Goal: Task Accomplishment & Management: Use online tool/utility

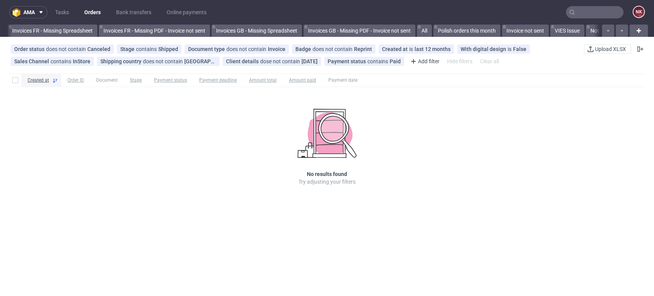
scroll to position [0, 1271]
click at [640, 215] on div "Created at Order ID Document Stage Payment status Payment deadline Amount total…" at bounding box center [327, 218] width 654 height 296
click at [614, 157] on div "Created at Order ID Document Stage Payment status Payment deadline Amount total…" at bounding box center [327, 139] width 654 height 139
click at [636, 247] on div "Created at Order ID Document Stage Payment status Payment deadline Amount total…" at bounding box center [327, 218] width 654 height 296
click at [430, 283] on div "Created at Order ID Document Stage Payment status Payment deadline Amount total…" at bounding box center [327, 218] width 654 height 296
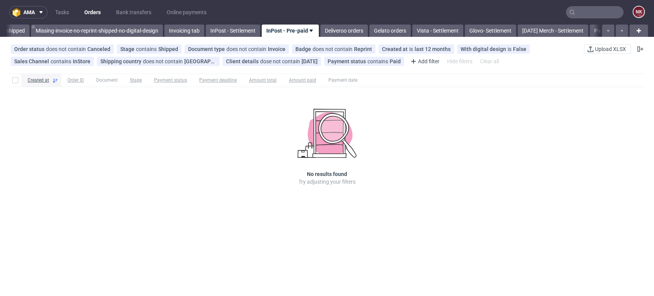
click at [615, 67] on div "Order status does not contain Canceled Stage contains Shipped Document type doe…" at bounding box center [327, 55] width 654 height 31
click at [345, 29] on link "Deliveroo orders" at bounding box center [343, 31] width 47 height 12
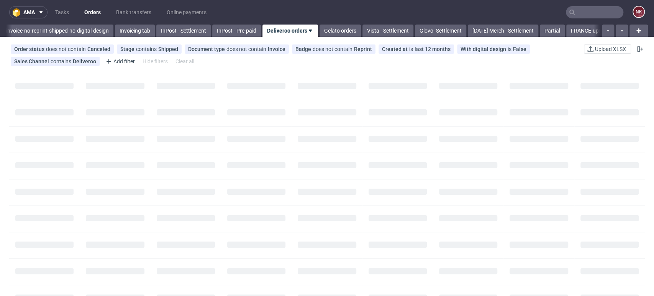
click at [313, 28] on icon at bounding box center [310, 31] width 6 height 6
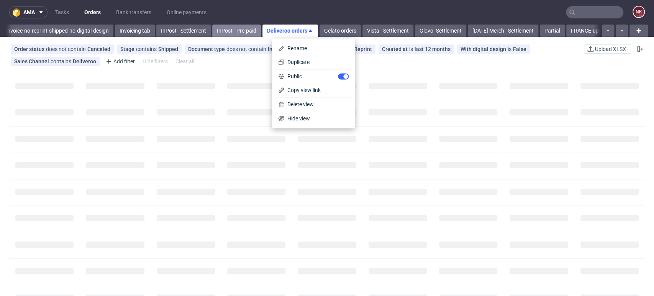
click at [233, 30] on link "InPost - Pre-paid" at bounding box center [236, 31] width 49 height 12
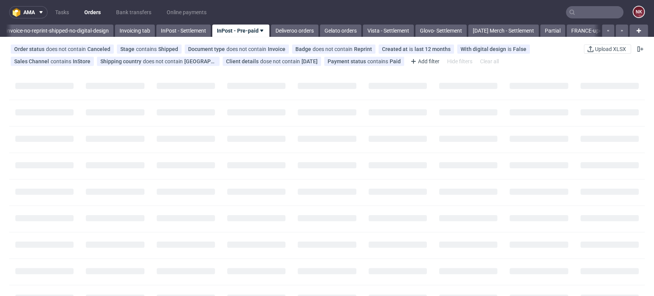
scroll to position [0, 1271]
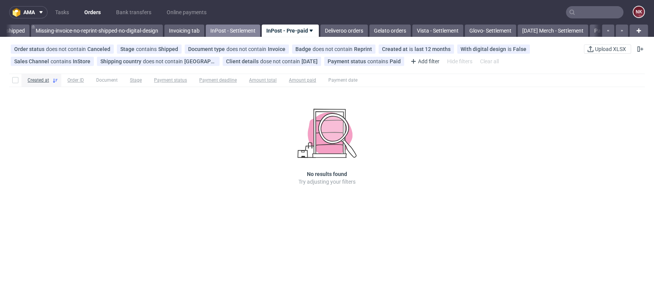
click at [224, 30] on link "InPost - Settlement" at bounding box center [233, 31] width 54 height 12
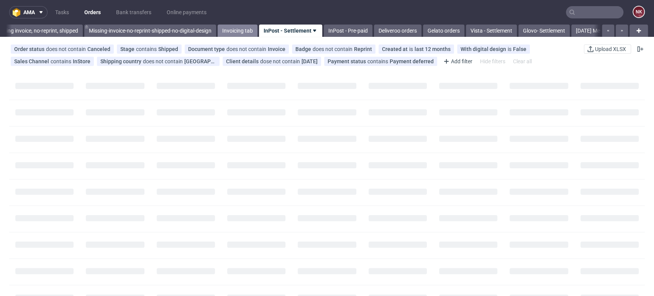
click at [239, 28] on link "Invoicing tab" at bounding box center [238, 31] width 40 height 12
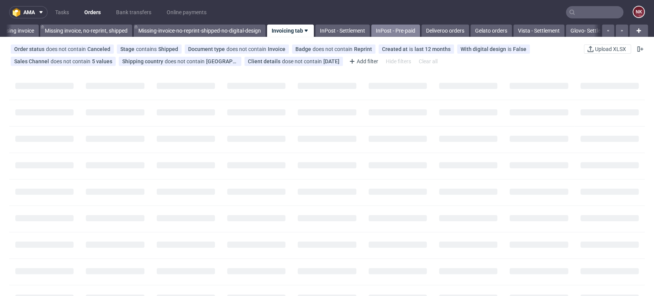
click at [404, 29] on link "InPost - Pre-paid" at bounding box center [395, 31] width 49 height 12
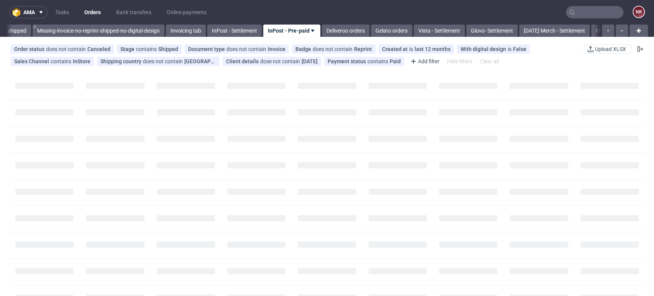
scroll to position [0, 1271]
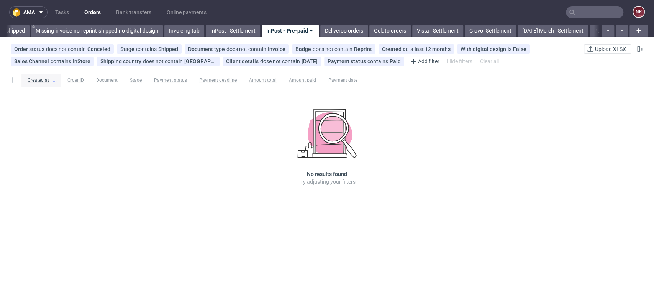
click at [598, 177] on div "Created at Order ID Document Stage Payment status Payment deadline Amount total…" at bounding box center [327, 139] width 654 height 139
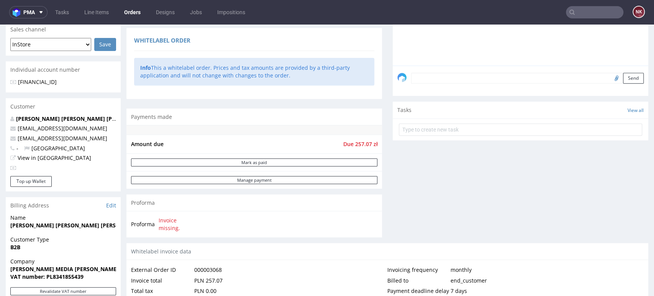
scroll to position [191, 0]
click at [605, 207] on div "Comments User (0) Order (0) Automatic (0) Attachments (0) All (0) View all (0) …" at bounding box center [520, 73] width 255 height 340
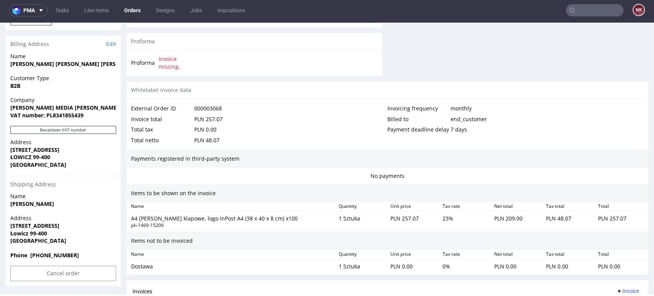
scroll to position [355, 0]
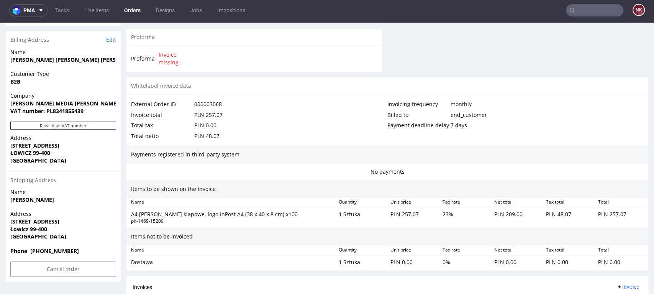
click at [599, 113] on div "Billed to end_customer" at bounding box center [515, 115] width 256 height 11
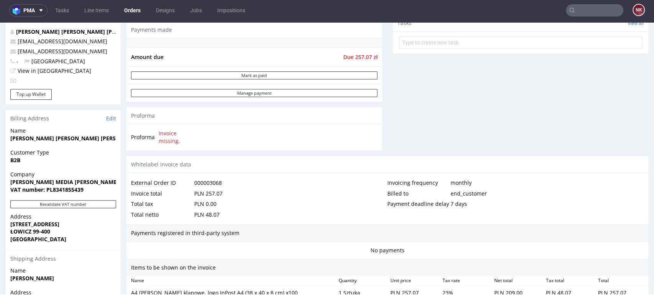
scroll to position [273, 0]
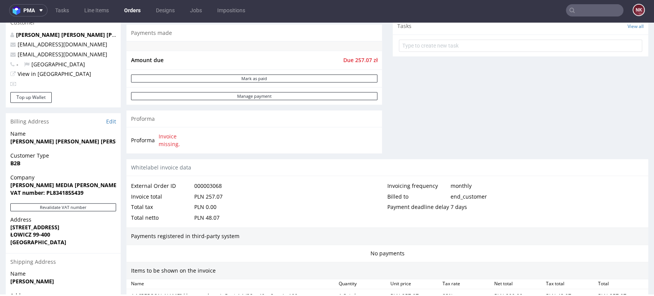
click at [382, 133] on div "Progress Payment Payment deferred Payment “Received” Email - Line Items 1 DTP -…" at bounding box center [387, 112] width 522 height 676
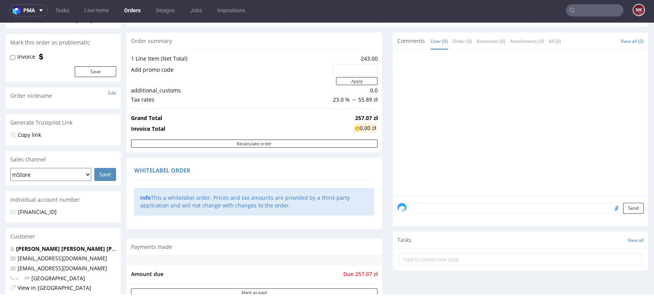
scroll to position [0, 0]
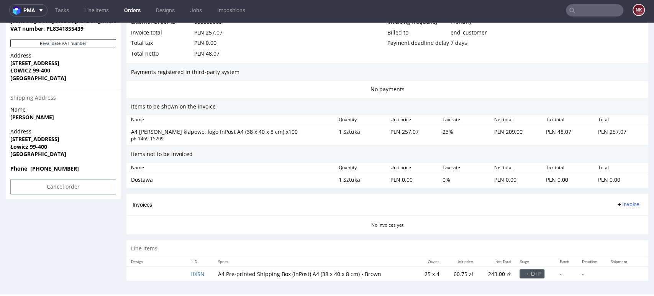
scroll to position [438, 0]
click at [591, 239] on div "Line Items" at bounding box center [387, 247] width 522 height 17
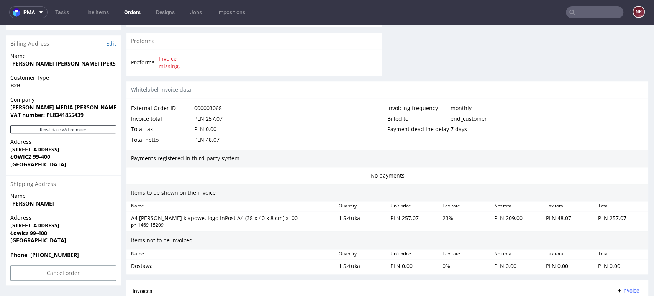
scroll to position [353, 0]
click at [592, 171] on div "No payments" at bounding box center [387, 175] width 522 height 17
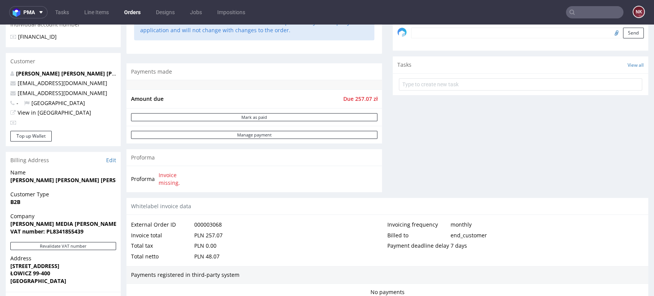
scroll to position [236, 0]
click at [395, 119] on div "Comments User (0) Order (0) Automatic (0) Attachments (0) All (0) View all (0) …" at bounding box center [520, 28] width 255 height 340
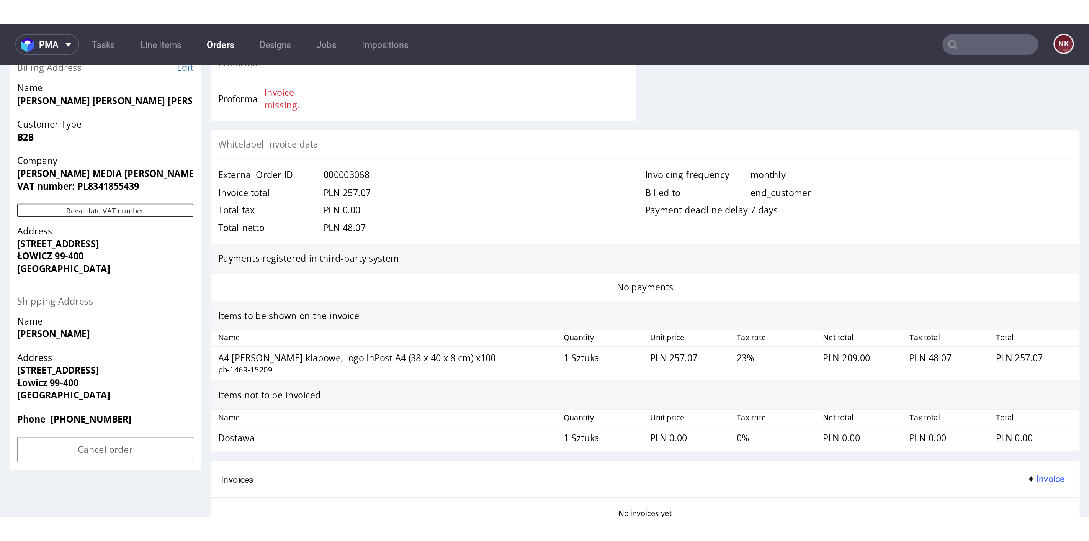
scroll to position [370, 0]
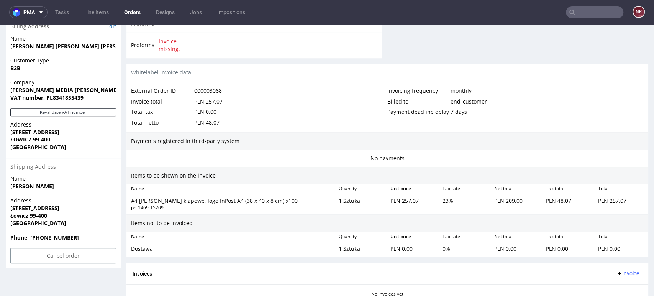
click at [361, 172] on div "Items to be shown on the invoice" at bounding box center [387, 176] width 522 height 18
click at [618, 125] on div "Invoicing frequency monthly Billed to end_customer Payment deadline delay 7 days" at bounding box center [515, 106] width 256 height 42
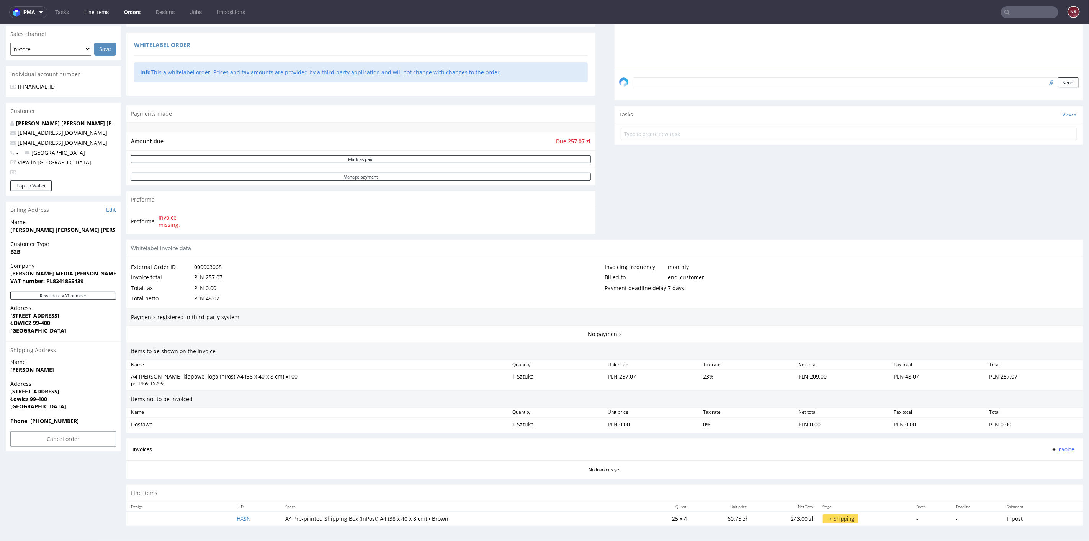
scroll to position [184, 0]
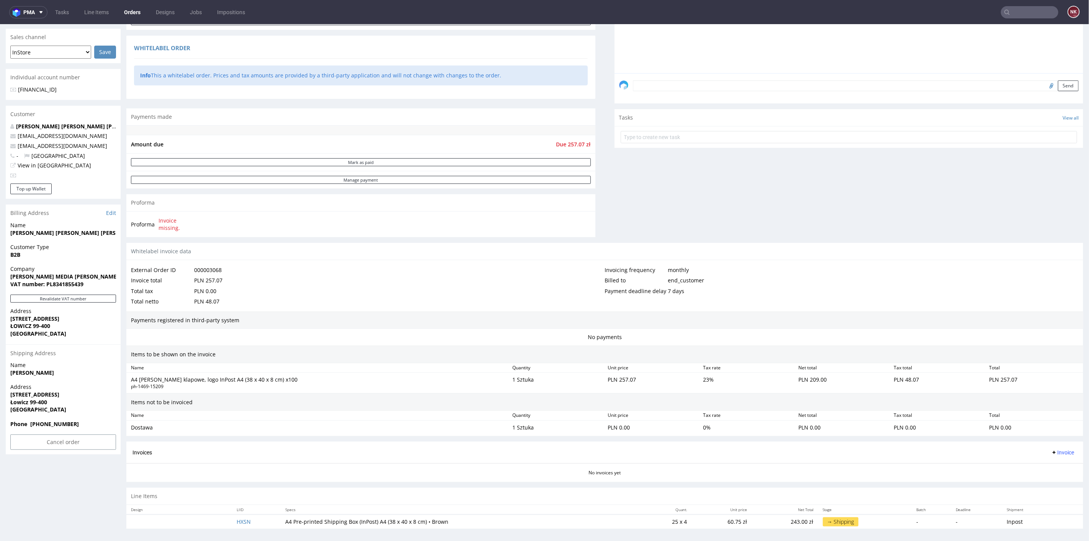
click at [640, 261] on div "External Order ID 000003068 Invoice total PLN 257.07 Total tax PLN 0.00 Total n…" at bounding box center [604, 285] width 957 height 51
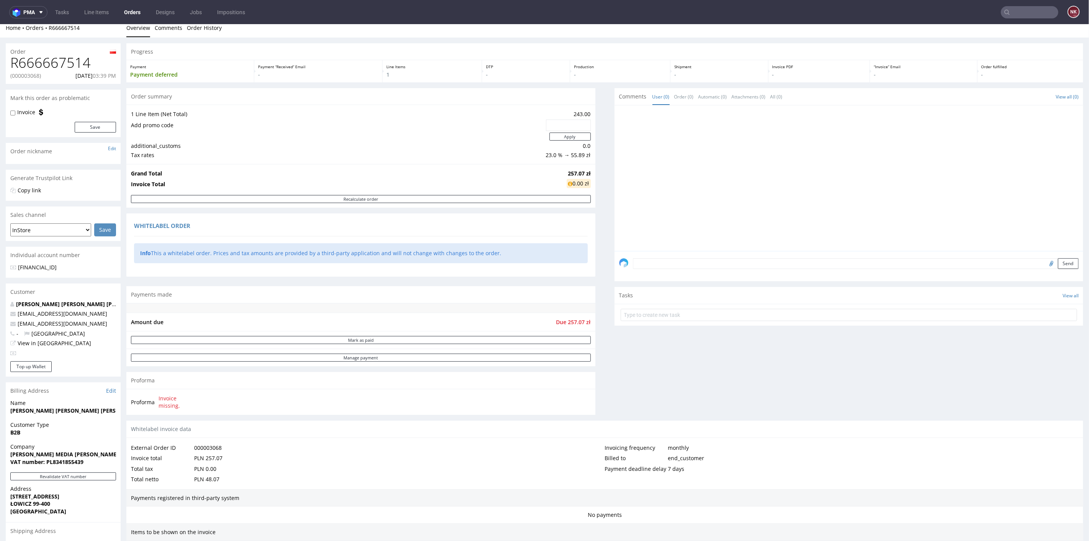
scroll to position [0, 0]
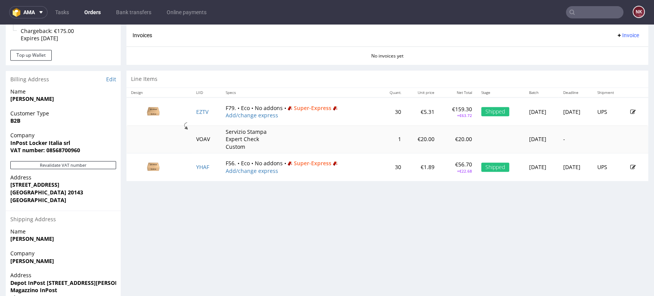
scroll to position [337, 0]
click at [582, 218] on div "Progress Payment Paid Thu 02 Oct Payment “Received” Email Not sent Line Items 2…" at bounding box center [387, 31] width 522 height 638
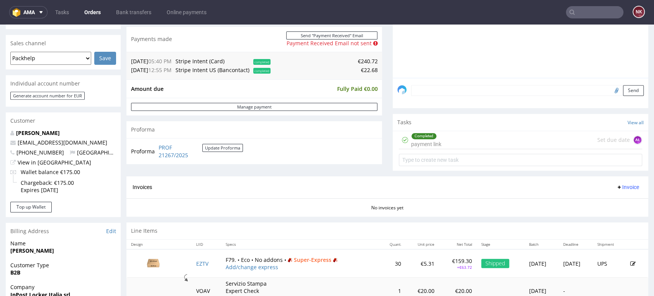
scroll to position [37, 0]
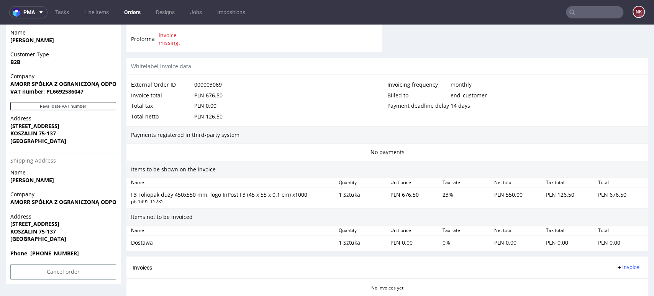
scroll to position [425, 0]
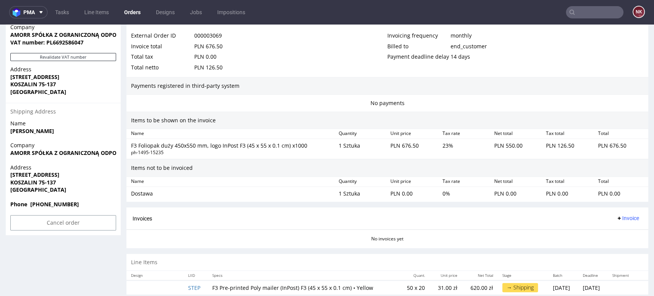
click at [591, 106] on div "No payments" at bounding box center [387, 103] width 522 height 17
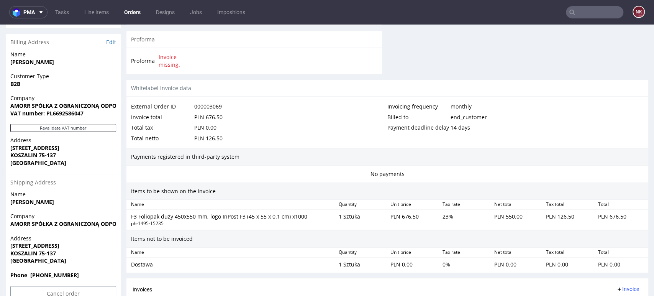
scroll to position [340, 0]
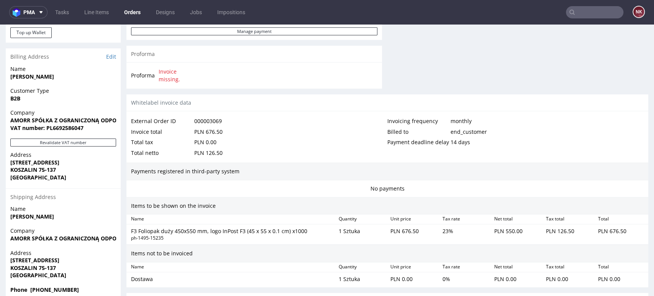
drag, startPoint x: 597, startPoint y: 96, endPoint x: 588, endPoint y: 105, distance: 12.7
click at [597, 96] on div "Whitelabel invoice data" at bounding box center [387, 102] width 522 height 17
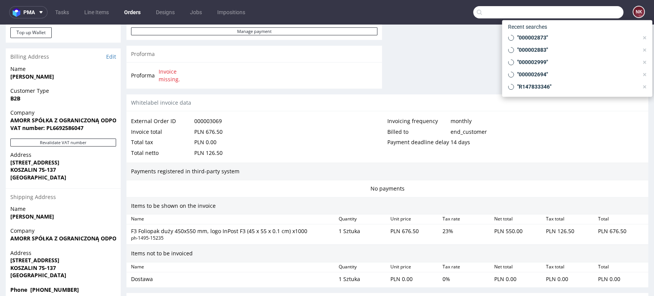
click at [606, 14] on input "text" at bounding box center [548, 12] width 150 height 12
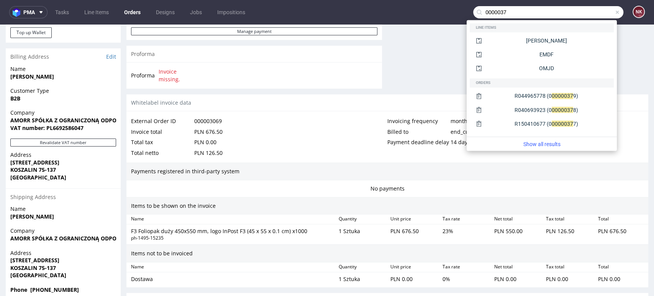
click at [519, 11] on input "0000037" at bounding box center [548, 12] width 150 height 12
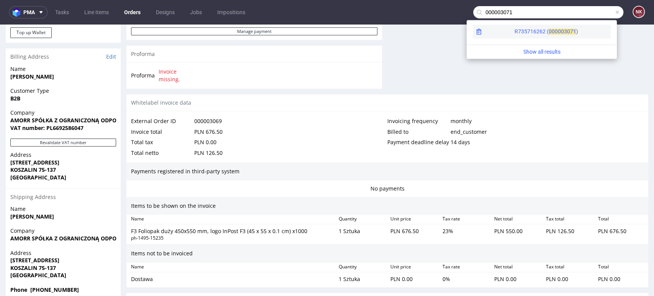
type input "000003071"
click at [563, 33] on div "R735716262 ( 00000 3071 )" at bounding box center [542, 32] width 138 height 14
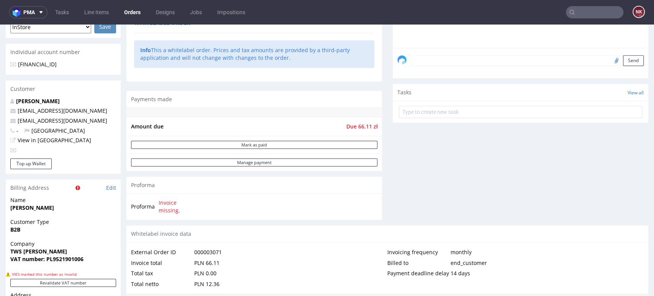
scroll to position [332, 0]
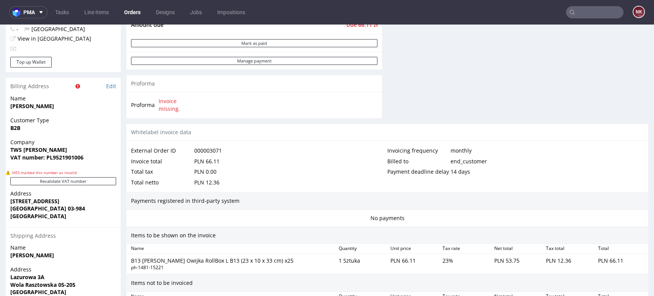
click at [608, 193] on div "Payments registered in third-party system" at bounding box center [387, 201] width 522 height 18
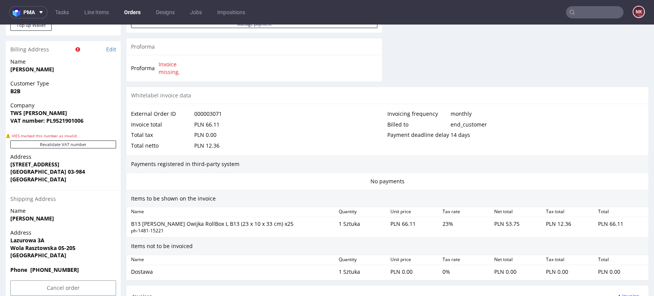
scroll to position [383, 0]
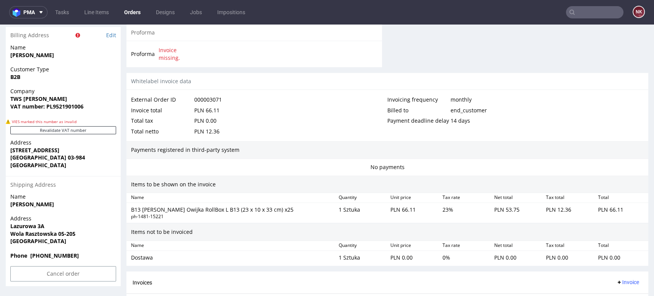
click at [638, 70] on div "Order R735716262 (000003071) 13.10.2025 04:02 PM Mark this order as problematic…" at bounding box center [327, 26] width 654 height 688
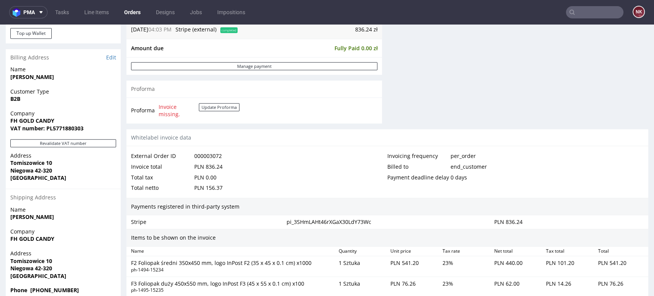
scroll to position [383, 0]
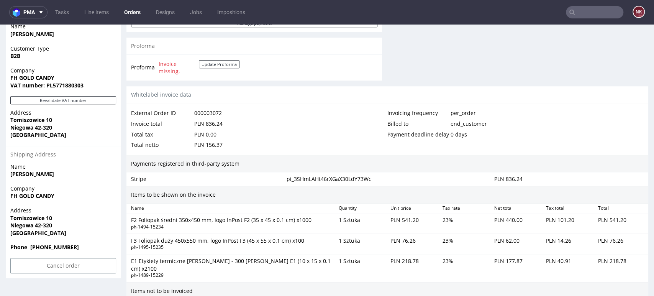
click at [582, 142] on div "Invoicing frequency per_order Billed to end_customer Payment deadline delay 0 d…" at bounding box center [515, 129] width 256 height 42
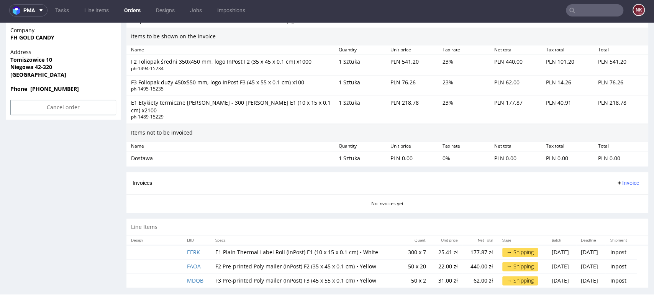
scroll to position [2, 0]
drag, startPoint x: 608, startPoint y: 123, endPoint x: 527, endPoint y: 123, distance: 80.8
click at [608, 124] on div "Items not to be invoiced" at bounding box center [387, 133] width 522 height 18
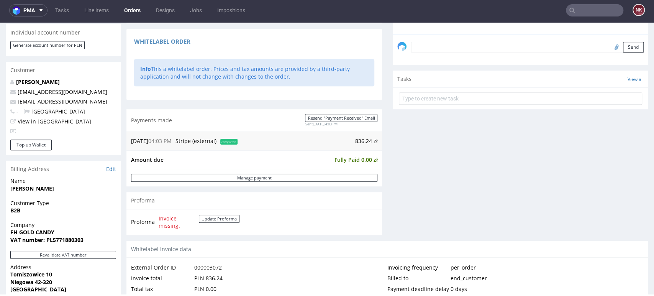
scroll to position [242, 0]
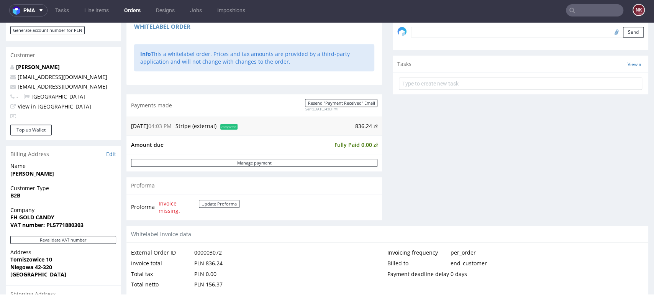
click at [588, 185] on div "Comments User (0) Order (0) Automatic (0) Attachments (0) All (0) View all (0) …" at bounding box center [520, 41] width 255 height 369
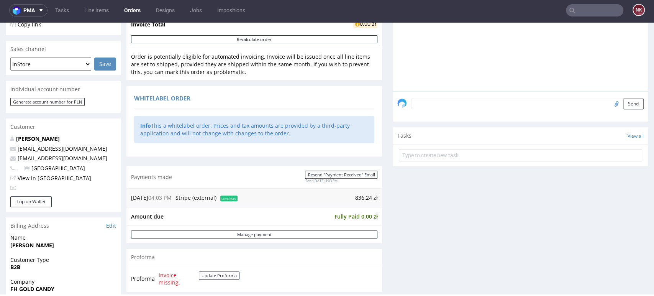
scroll to position [340, 0]
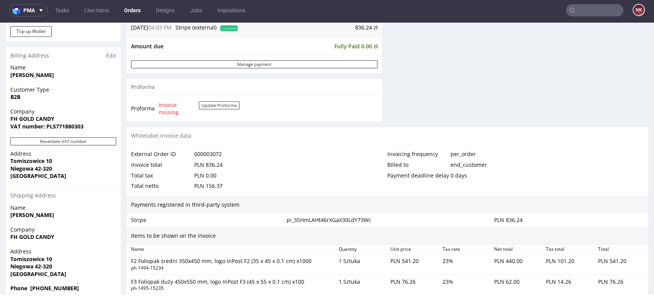
click at [566, 182] on div "Invoicing frequency per_order Billed to end_customer Payment deadline delay 0 d…" at bounding box center [515, 170] width 256 height 42
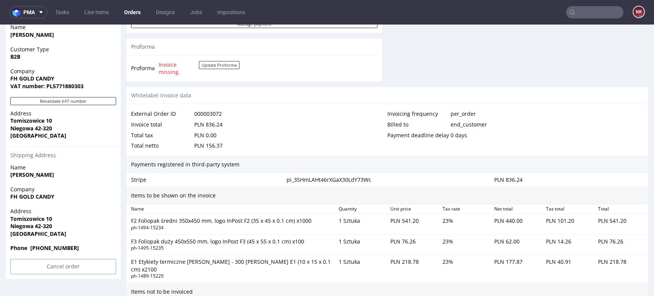
scroll to position [369, 0]
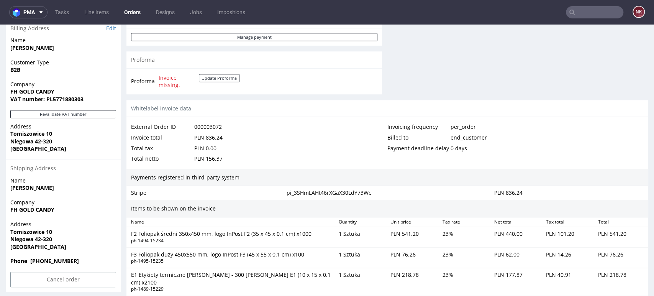
click at [614, 128] on div "Invoicing frequency per_order" at bounding box center [515, 126] width 256 height 11
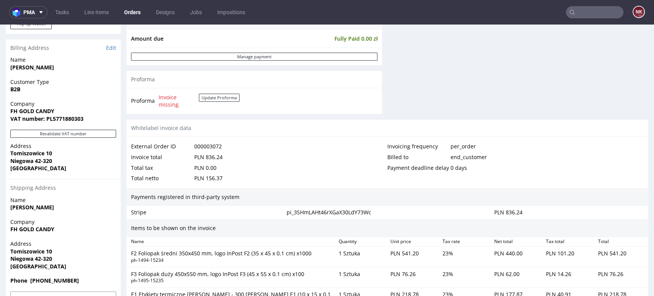
scroll to position [412, 0]
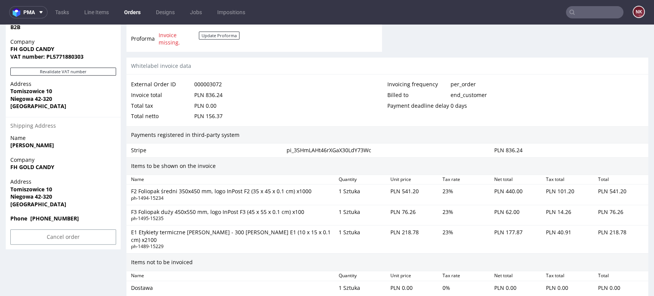
click at [610, 132] on div "Payments registered in third-party system" at bounding box center [387, 135] width 522 height 18
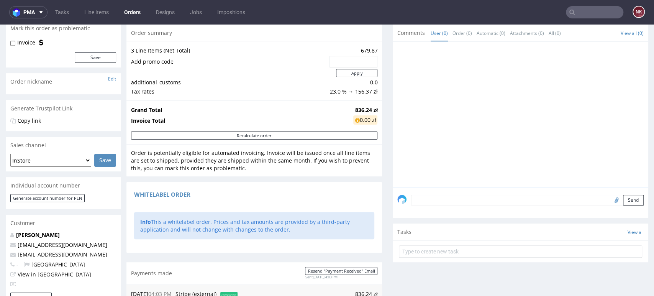
scroll to position [0, 0]
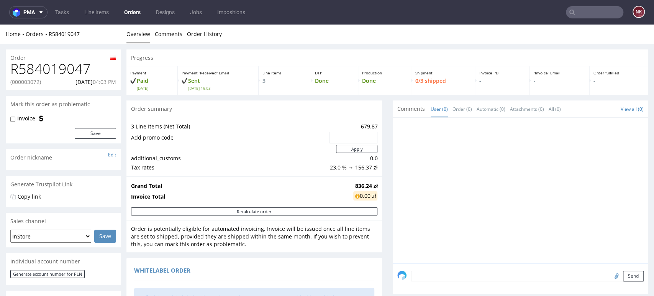
drag, startPoint x: 62, startPoint y: 81, endPoint x: 87, endPoint y: 81, distance: 25.3
click at [87, 81] on div "(000003072) 13.10.2025 04:03 PM" at bounding box center [63, 82] width 106 height 8
drag, startPoint x: 95, startPoint y: 81, endPoint x: 106, endPoint y: 82, distance: 10.7
click at [106, 82] on span "04:03 PM" at bounding box center [104, 81] width 23 height 7
click at [110, 90] on div "R584019047 (000003072) 13.10.2025 04:03 PM" at bounding box center [63, 75] width 115 height 29
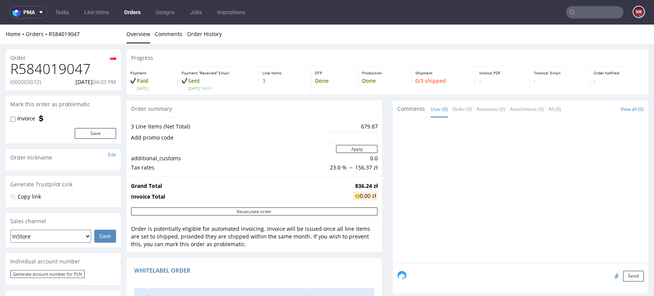
click at [34, 82] on p "(000003072)" at bounding box center [25, 82] width 31 height 8
click at [77, 64] on h1 "R584019047" at bounding box center [63, 68] width 106 height 15
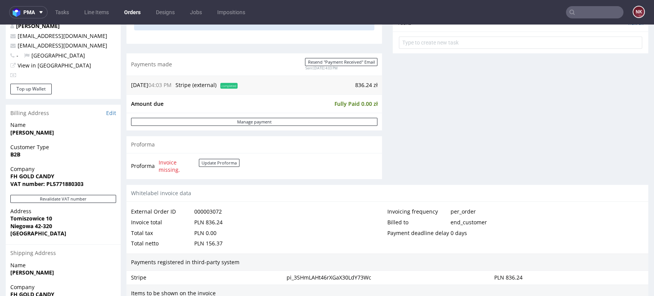
scroll to position [298, 0]
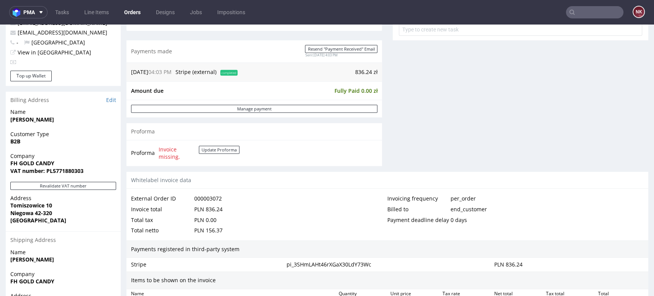
click at [14, 141] on strong "B2B" at bounding box center [15, 140] width 10 height 7
click at [267, 149] on div "Proforma Invoice missing. Update Proforma" at bounding box center [253, 153] width 255 height 26
drag, startPoint x: 470, startPoint y: 199, endPoint x: 420, endPoint y: 200, distance: 50.6
click at [420, 200] on div "Invoicing frequency per_order" at bounding box center [515, 198] width 256 height 11
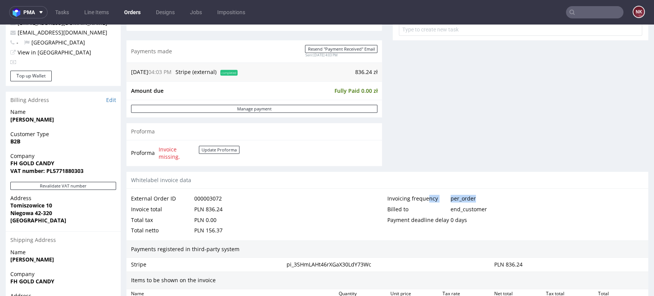
click at [487, 201] on div "Invoicing frequency per_order" at bounding box center [515, 198] width 256 height 11
drag, startPoint x: 129, startPoint y: 69, endPoint x: 371, endPoint y: 73, distance: 242.1
click at [371, 73] on div "13.10.25 04:03 PM Stripe (external) completed 836.24 zł" at bounding box center [253, 71] width 255 height 19
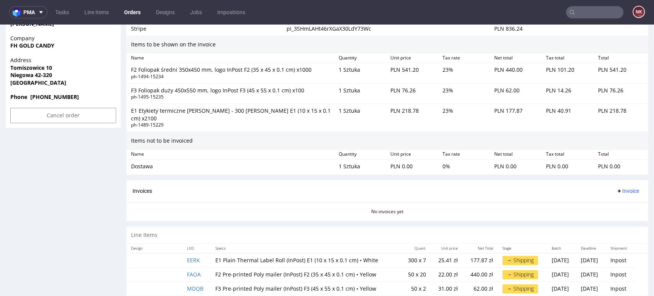
scroll to position [539, 0]
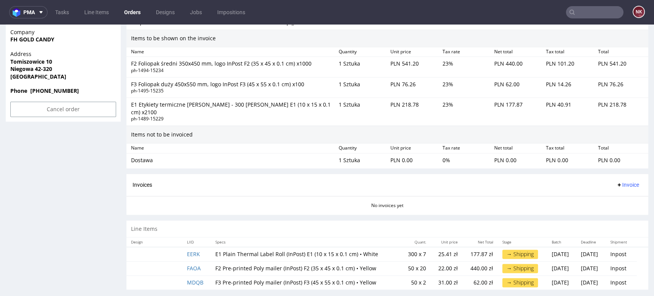
click at [502, 249] on div "→ Shipping" at bounding box center [520, 253] width 36 height 9
click at [547, 266] on td "Wed 15 Oct" at bounding box center [561, 268] width 29 height 14
click at [495, 227] on div "Line Items" at bounding box center [387, 228] width 522 height 17
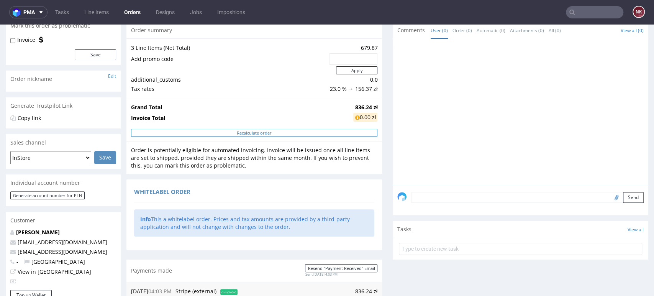
scroll to position [0, 0]
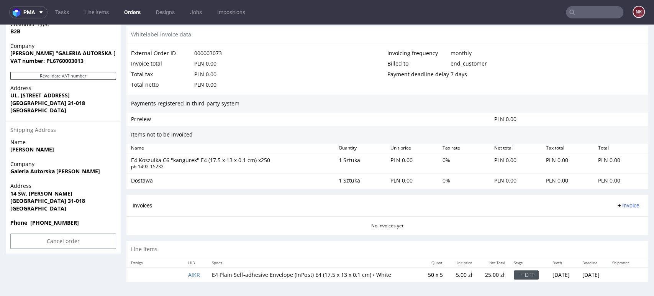
scroll to position [2, 0]
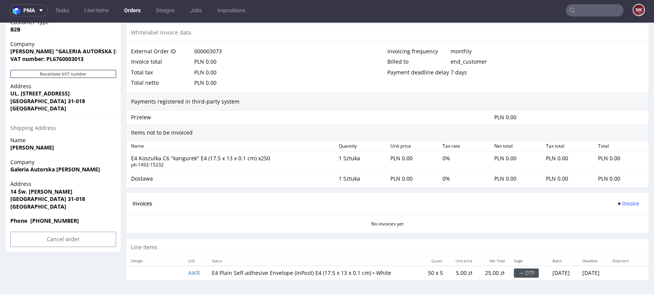
click at [603, 122] on div "PLN 0.00" at bounding box center [568, 117] width 155 height 11
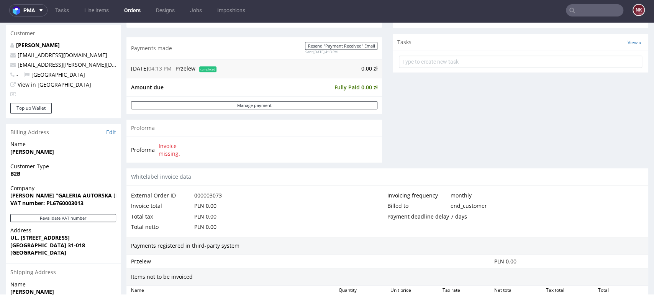
scroll to position [195, 0]
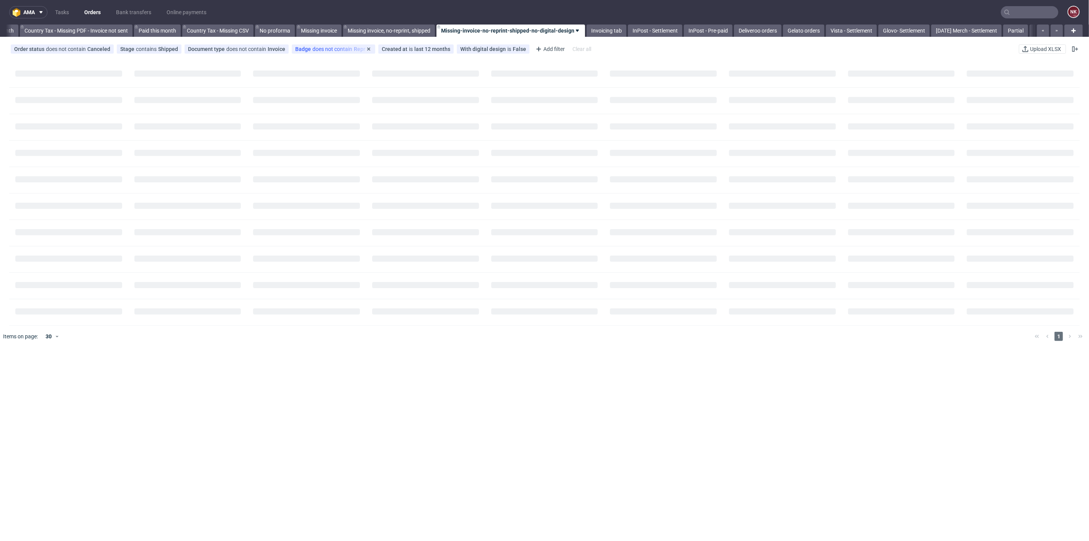
scroll to position [0, 866]
click at [124, 7] on link "Bank transfers" at bounding box center [133, 12] width 44 height 12
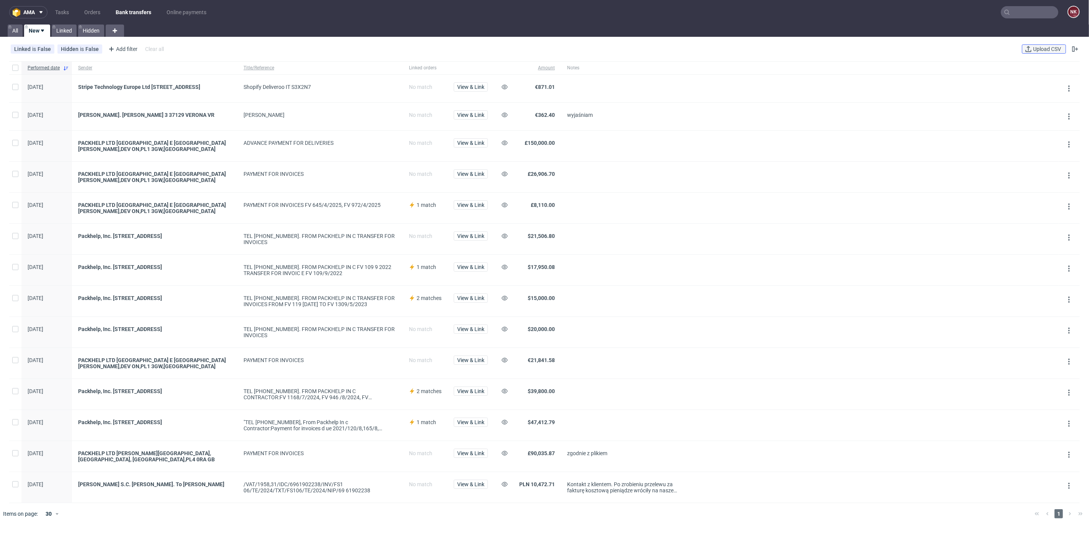
click at [1042, 46] on span "Upload CSV" at bounding box center [1047, 48] width 31 height 5
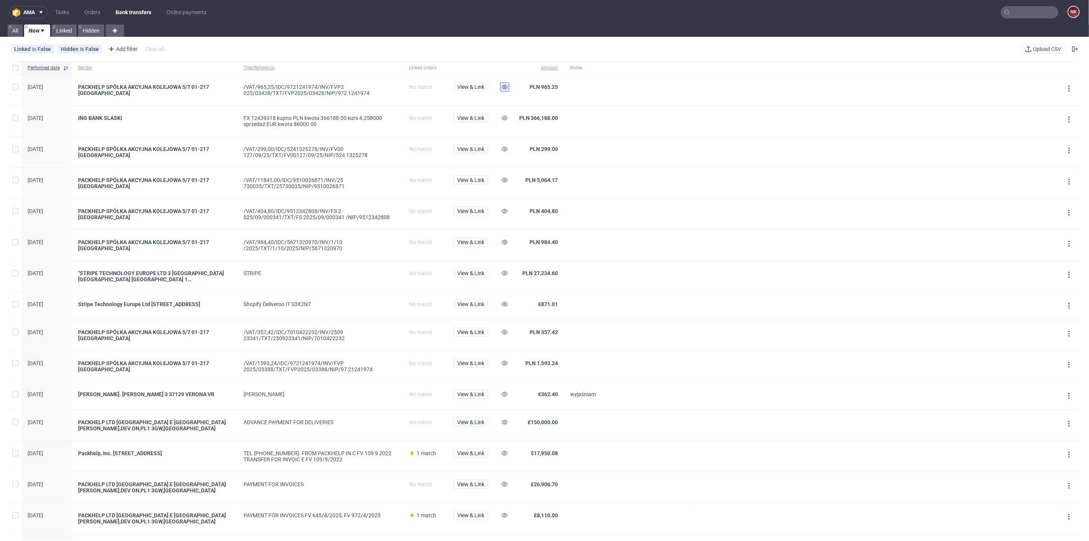
click at [504, 87] on icon at bounding box center [505, 87] width 6 height 6
click at [504, 116] on use at bounding box center [505, 118] width 6 height 5
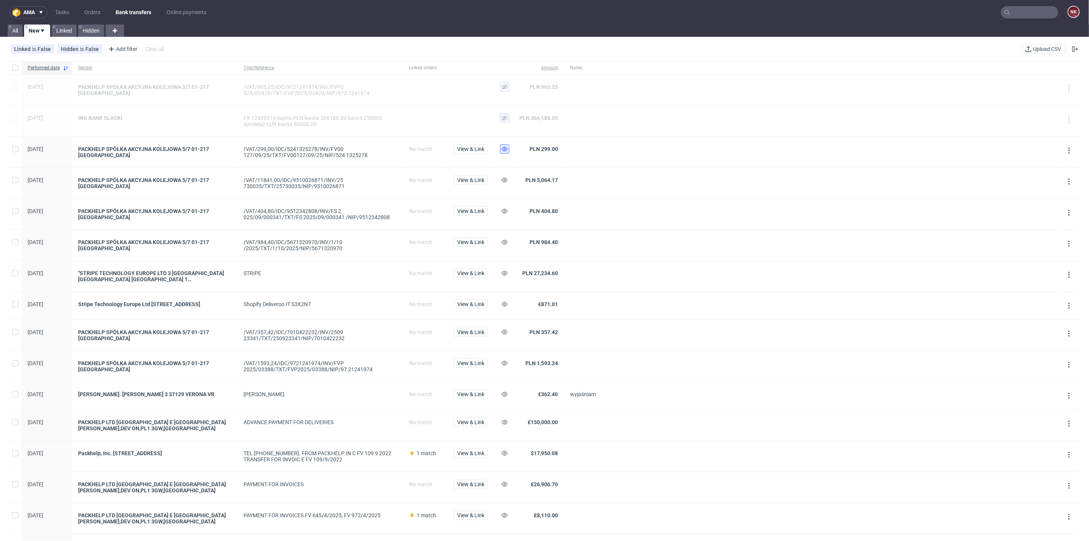
click at [505, 149] on icon at bounding box center [505, 149] width 6 height 6
click at [502, 182] on icon at bounding box center [505, 180] width 6 height 6
click at [504, 218] on span at bounding box center [503, 213] width 7 height 14
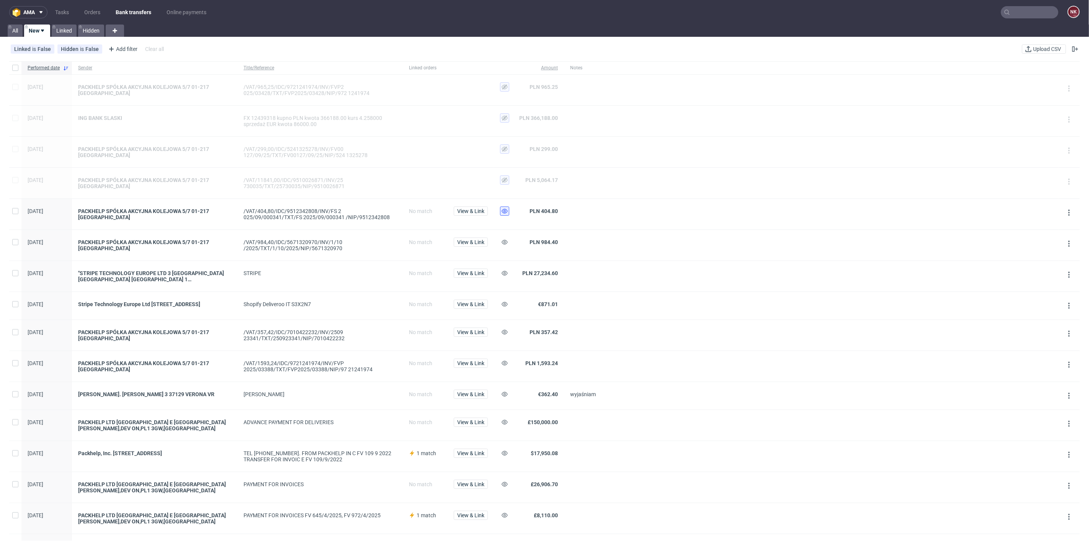
click at [504, 209] on use at bounding box center [505, 211] width 6 height 5
click at [504, 241] on use at bounding box center [505, 242] width 6 height 5
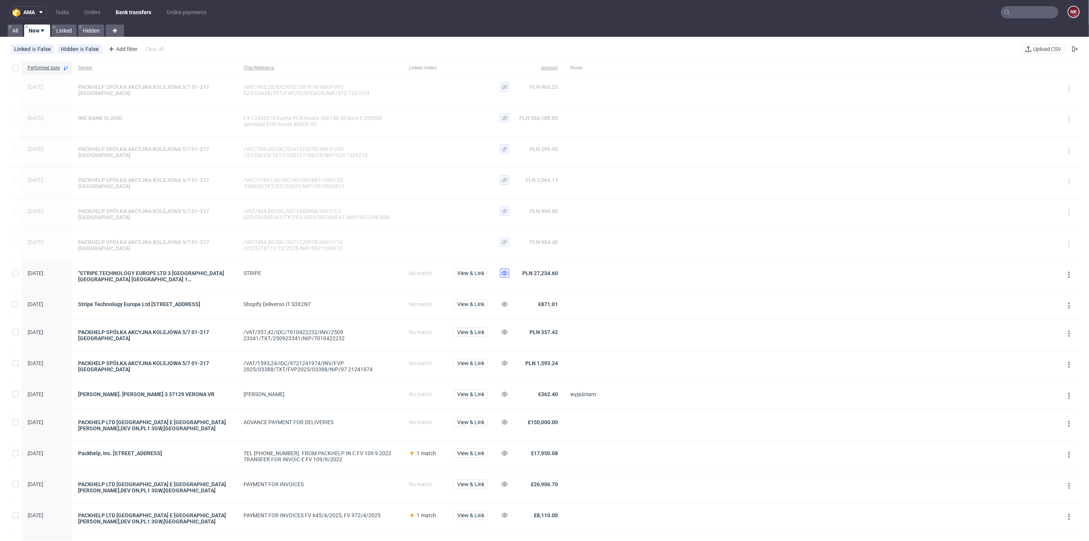
click at [502, 276] on button at bounding box center [504, 272] width 9 height 9
click at [503, 305] on icon at bounding box center [505, 304] width 6 height 6
click at [503, 335] on icon at bounding box center [505, 332] width 6 height 6
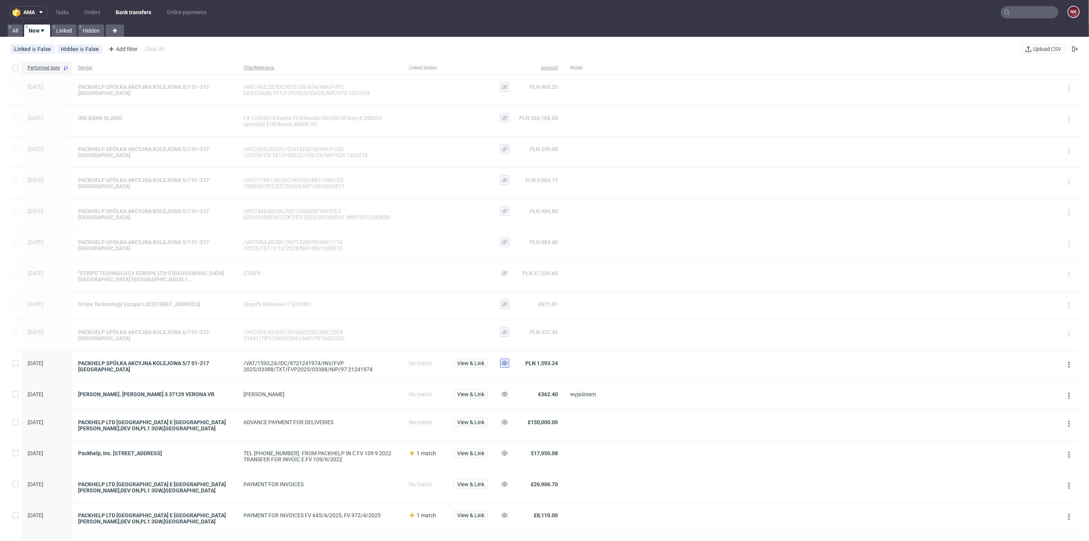
click at [503, 362] on icon at bounding box center [505, 363] width 6 height 6
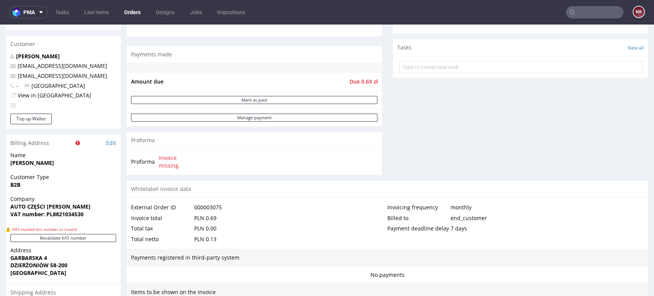
scroll to position [224, 0]
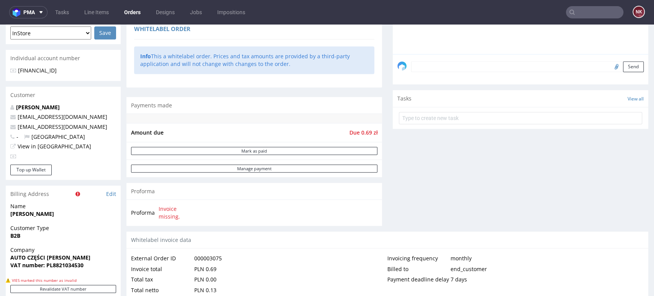
drag, startPoint x: 623, startPoint y: 164, endPoint x: 610, endPoint y: 155, distance: 15.7
click at [623, 164] on div "Comments User (0) Order (0) Automatic (0) Attachments (0) All (0) View all (0) …" at bounding box center [520, 61] width 255 height 340
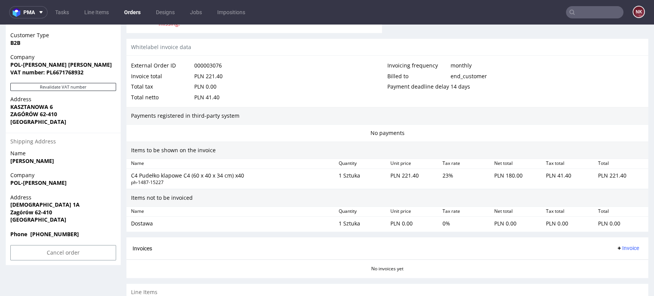
scroll to position [438, 0]
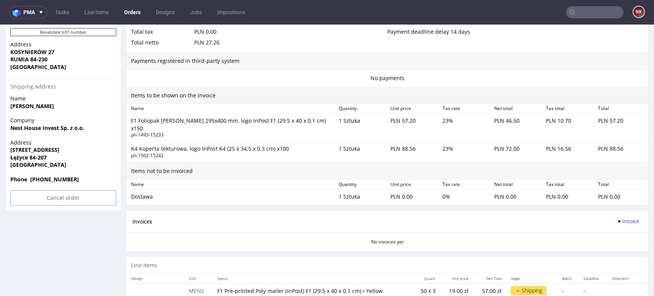
scroll to position [473, 0]
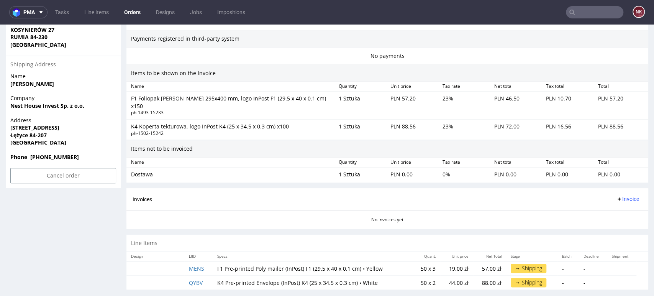
click at [609, 58] on div "No payments" at bounding box center [387, 55] width 522 height 17
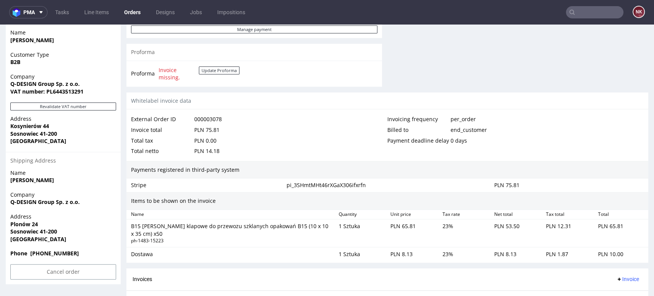
scroll to position [323, 0]
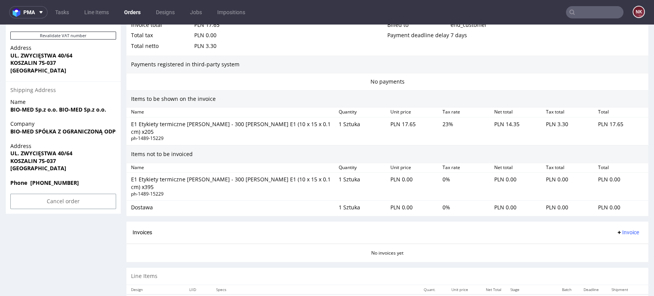
scroll to position [459, 0]
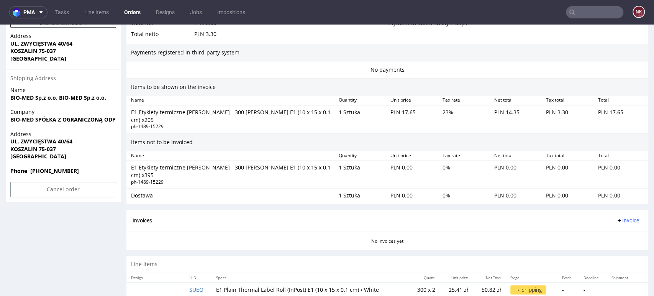
click at [608, 54] on div "Payments registered in third-party system" at bounding box center [387, 53] width 522 height 18
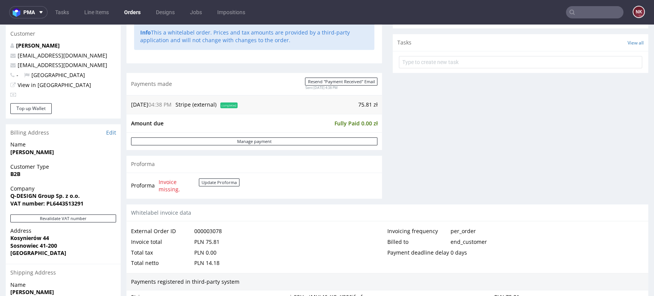
scroll to position [383, 0]
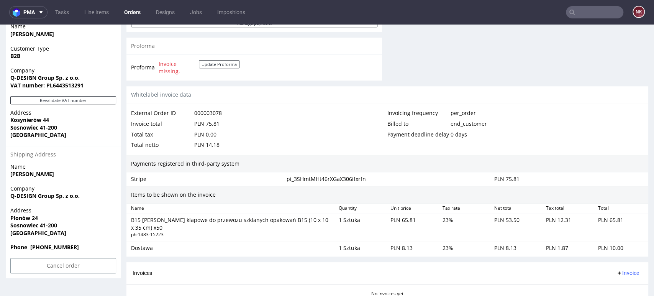
click at [578, 91] on div "Whitelabel invoice data" at bounding box center [387, 94] width 522 height 17
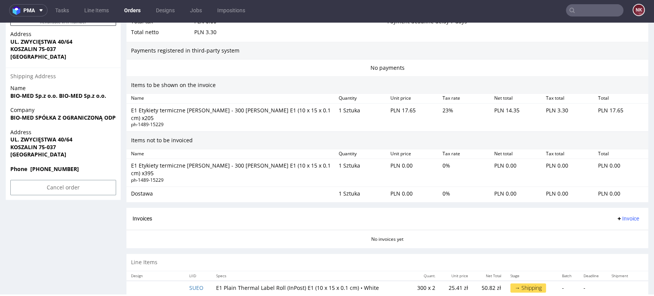
scroll to position [2, 0]
click at [596, 56] on div "Payments registered in third-party system" at bounding box center [387, 51] width 522 height 18
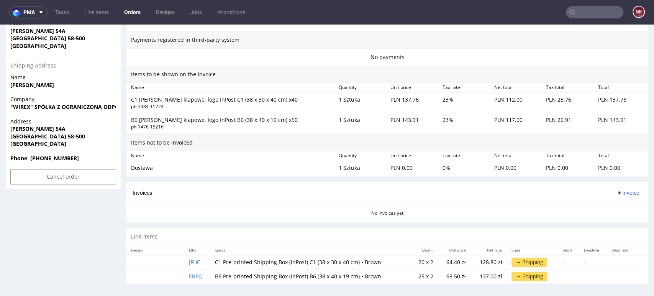
scroll to position [473, 0]
